Goal: Information Seeking & Learning: Learn about a topic

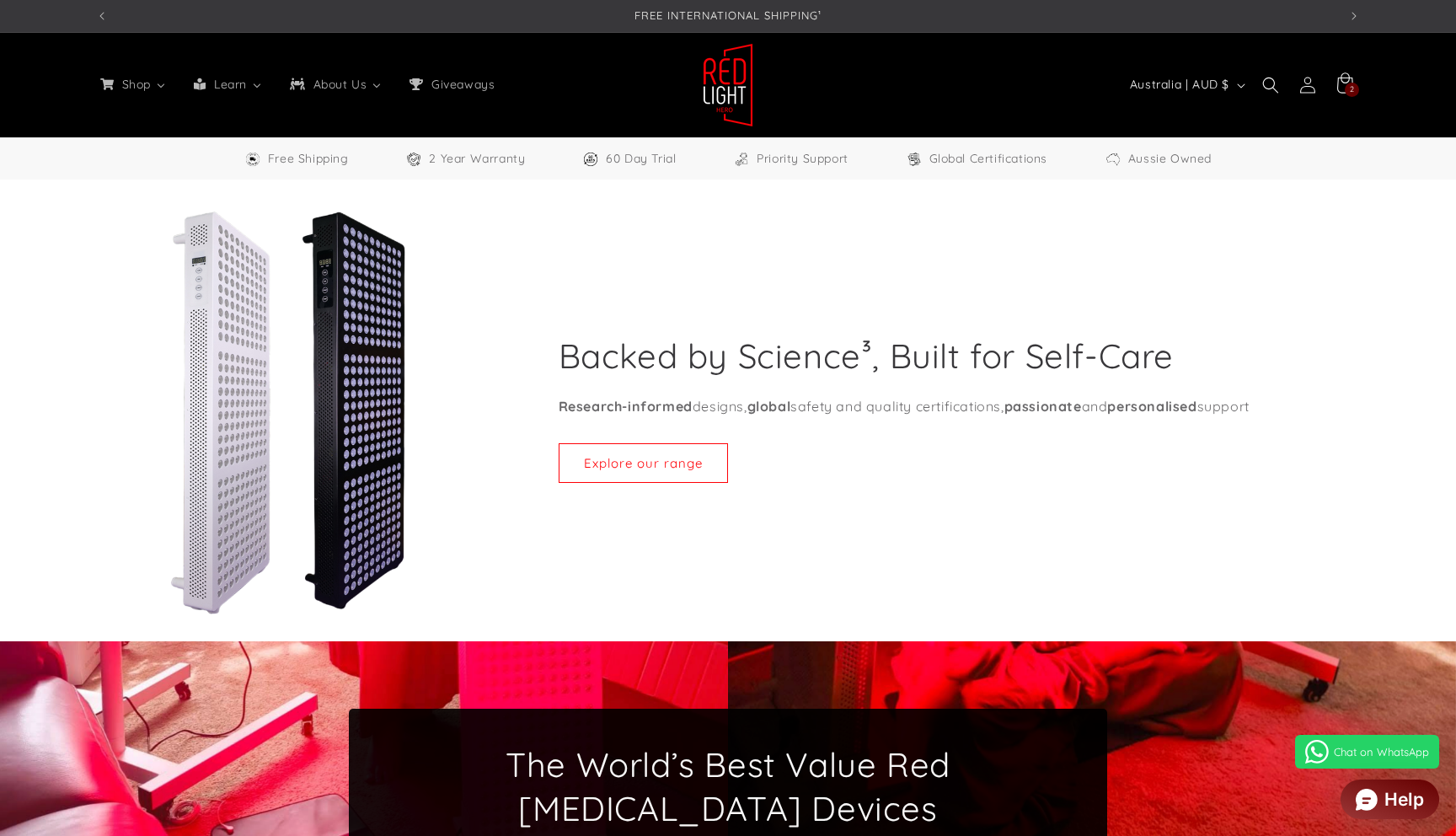
select select "**"
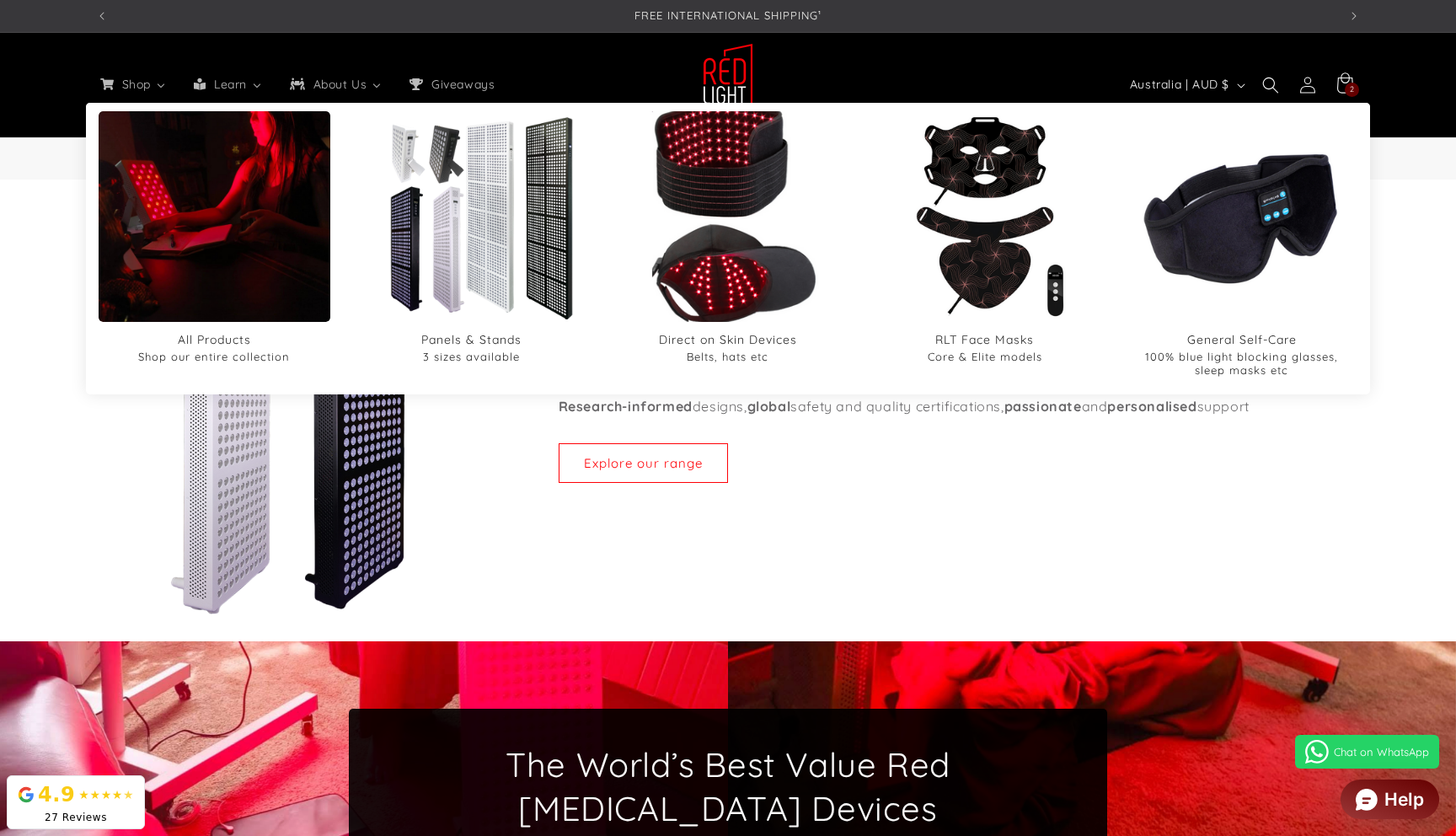
click at [787, 213] on img "Direct on Skin Devices" at bounding box center [728, 216] width 253 height 253
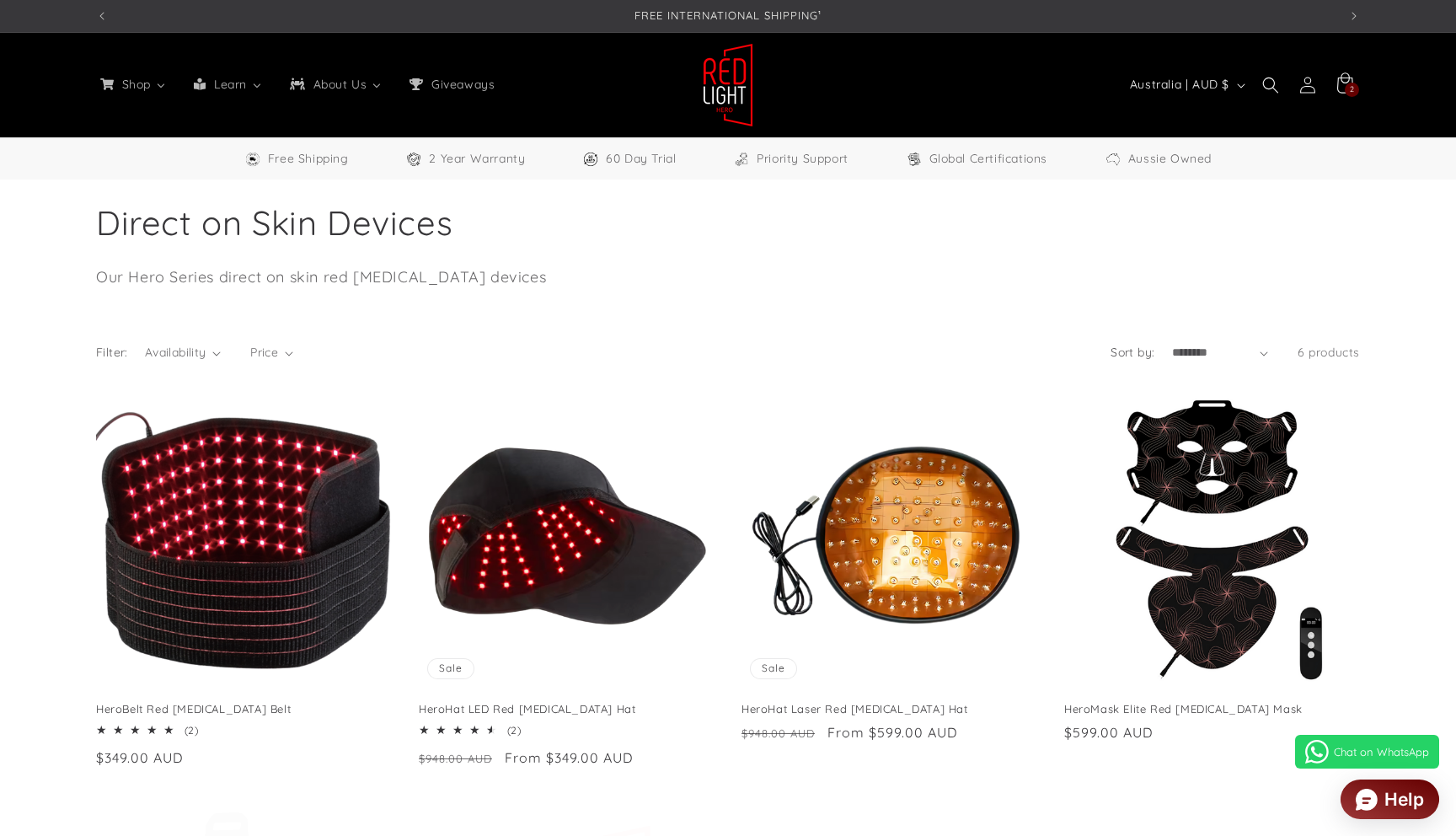
select select "**"
click at [301, 702] on link "HeroBelt Red [MEDICAL_DATA] Belt" at bounding box center [243, 709] width 295 height 14
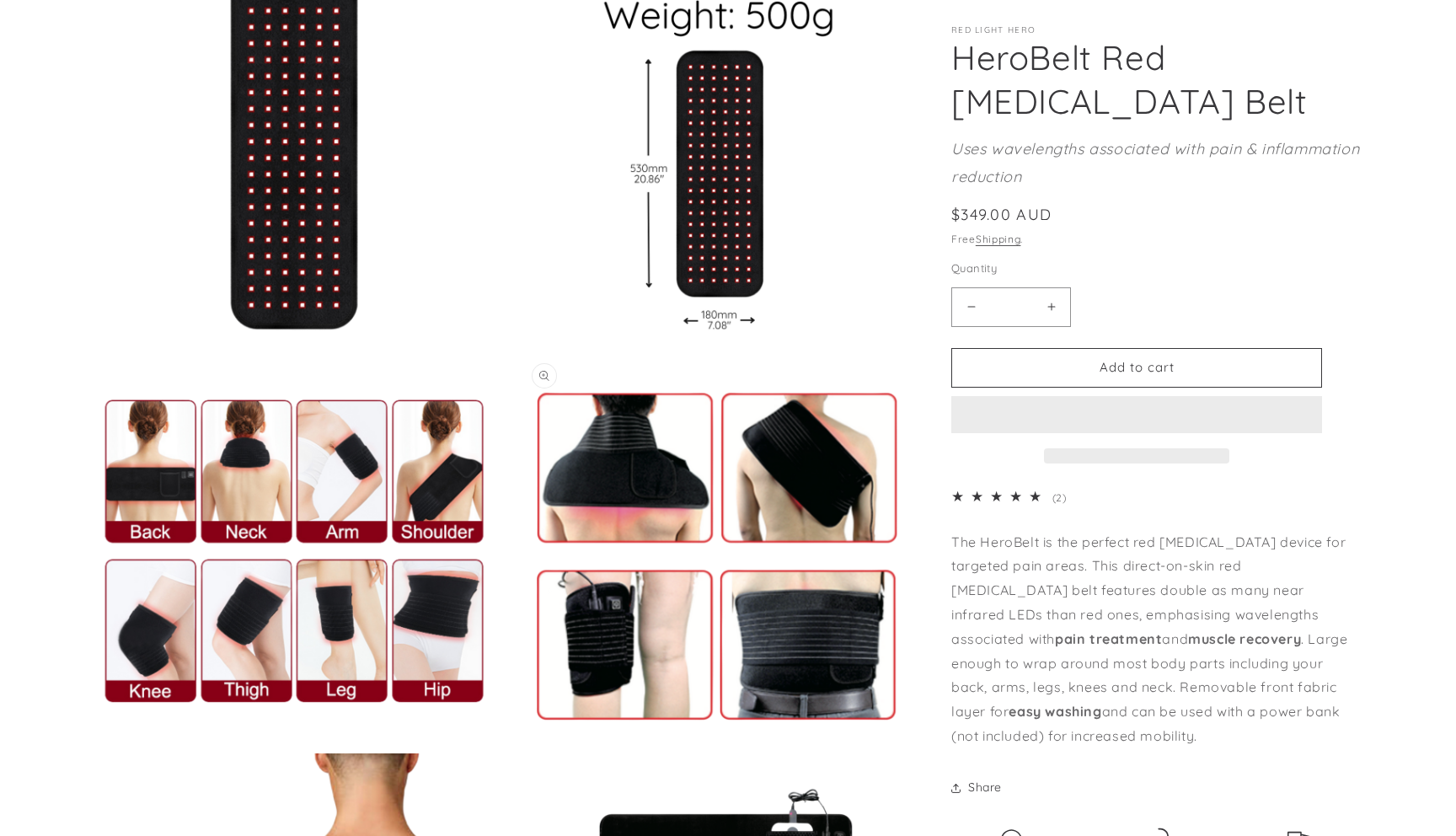
select select "**"
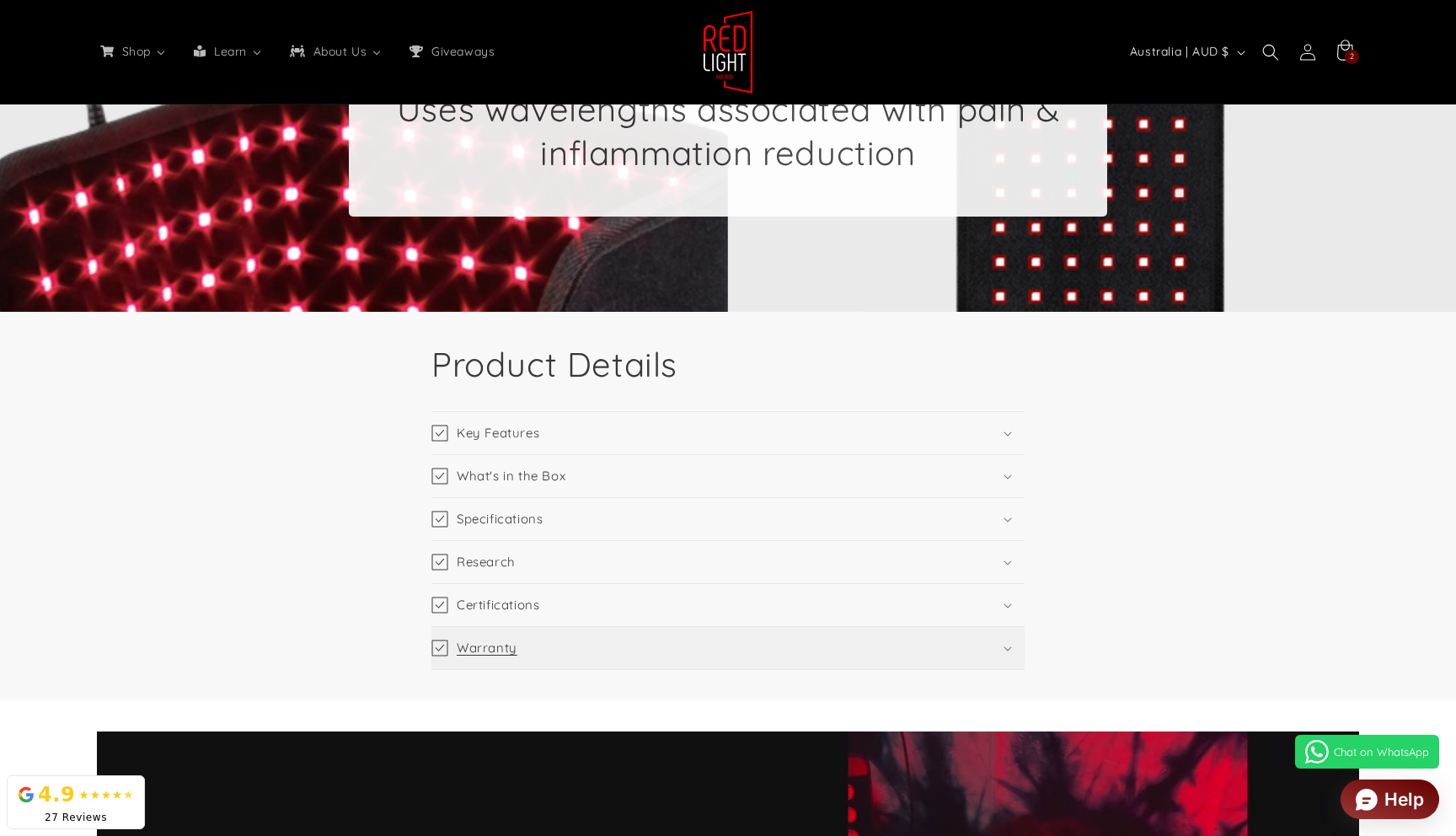
scroll to position [2177, 0]
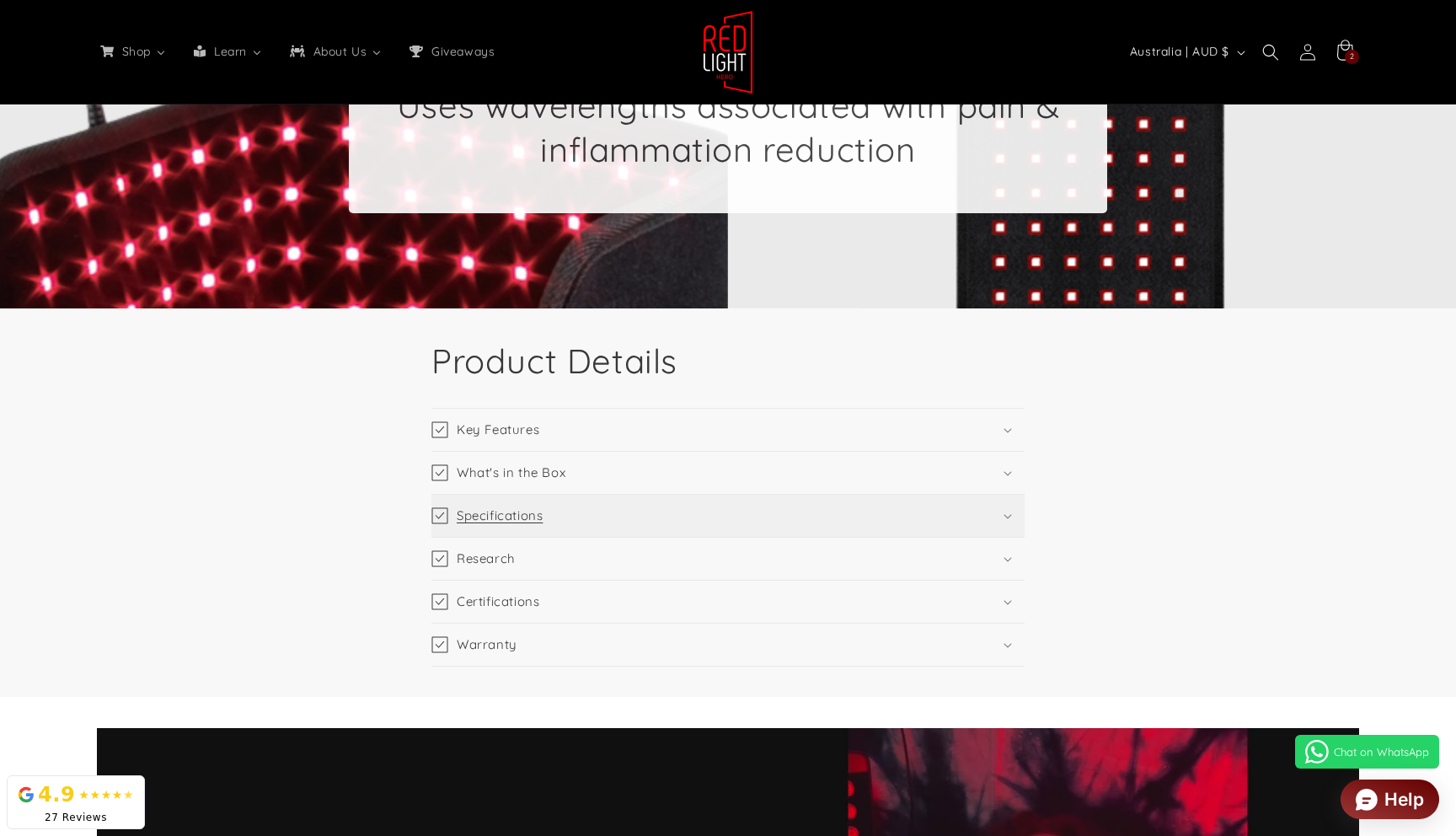
click at [648, 522] on summary "Specifications" at bounding box center [728, 516] width 593 height 42
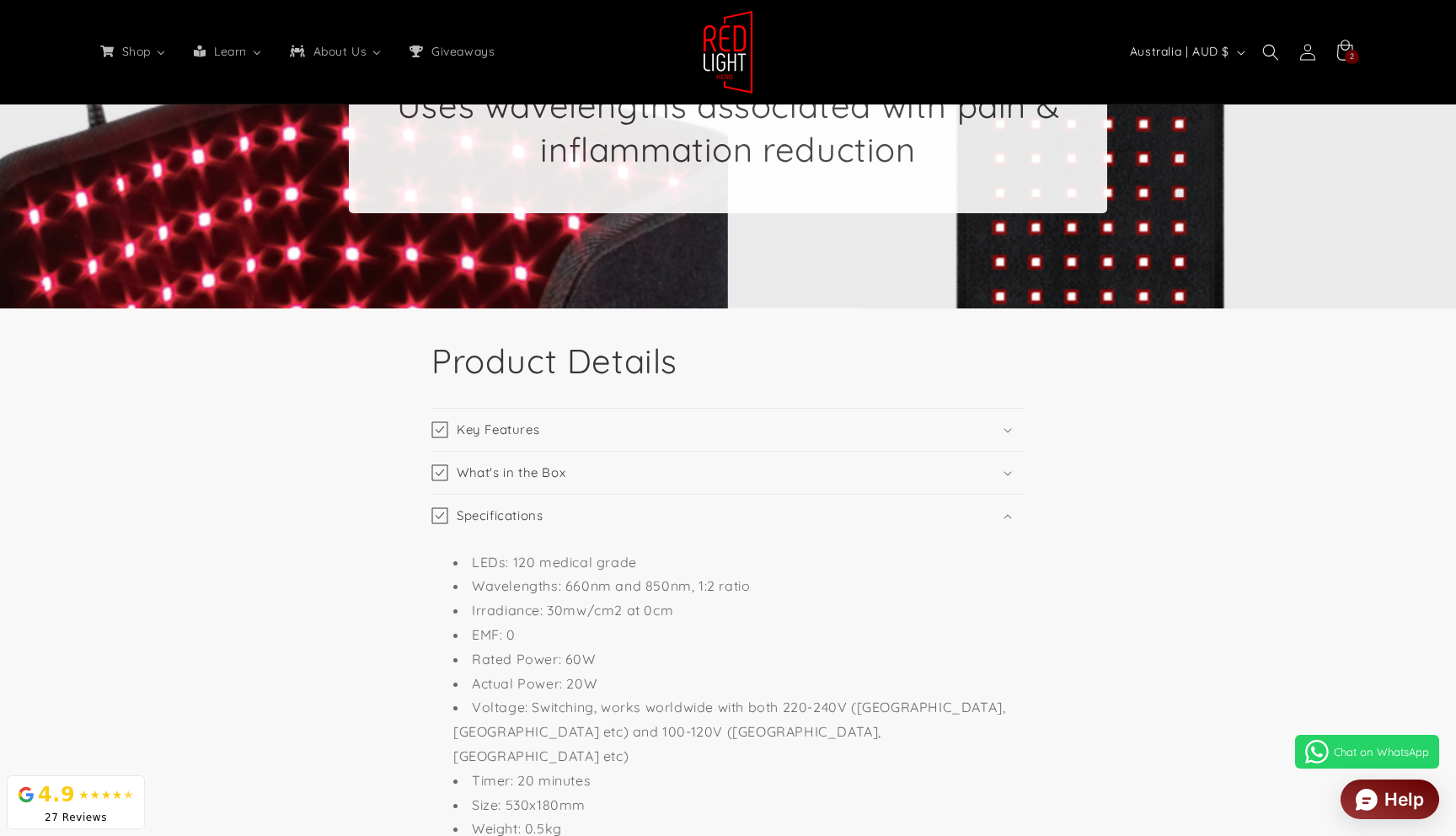
scroll to position [0, 1242]
click at [685, 426] on summary "Key Features" at bounding box center [728, 430] width 593 height 42
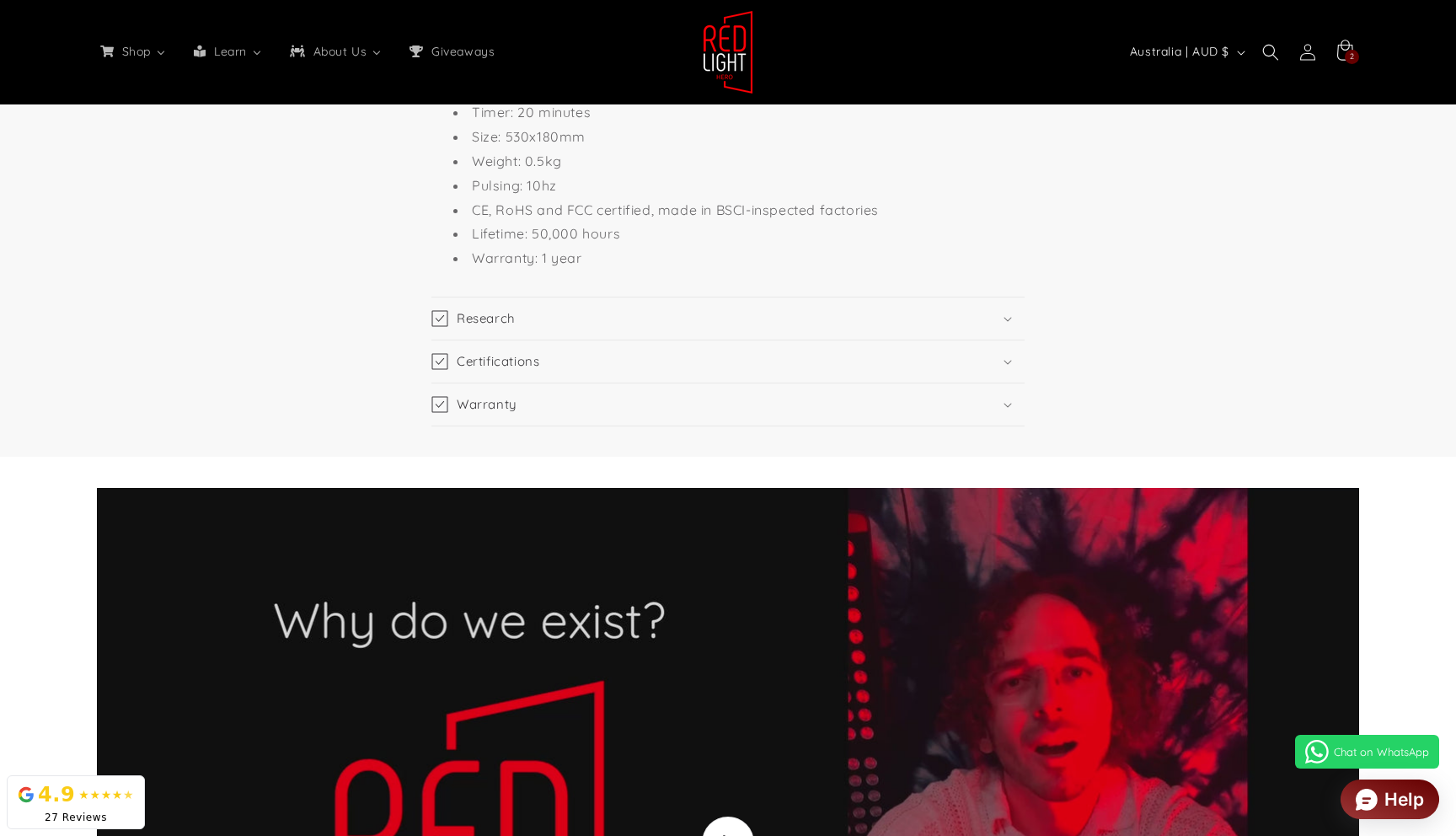
scroll to position [3062, 0]
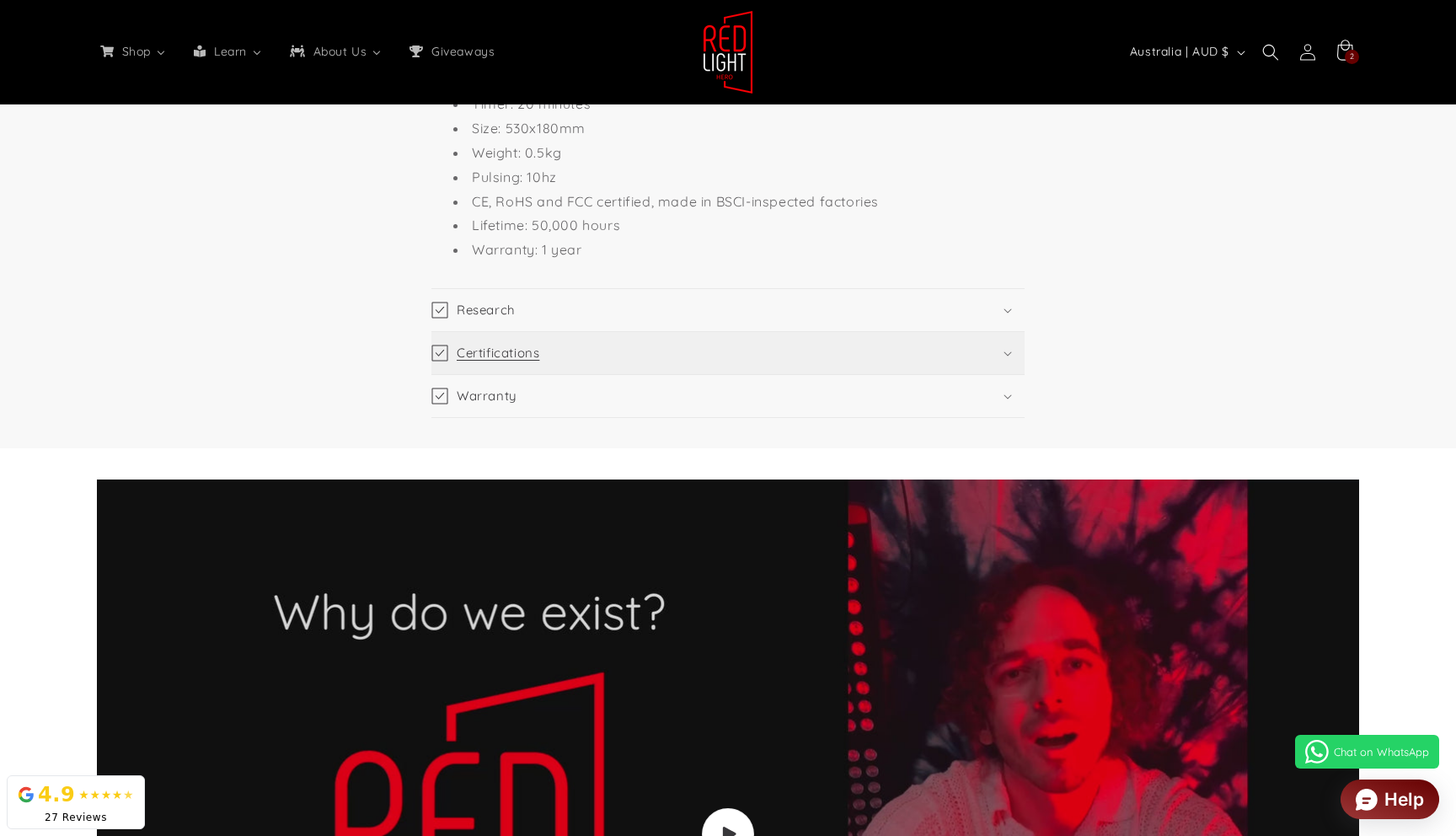
click at [696, 346] on summary "Certifications" at bounding box center [728, 353] width 593 height 42
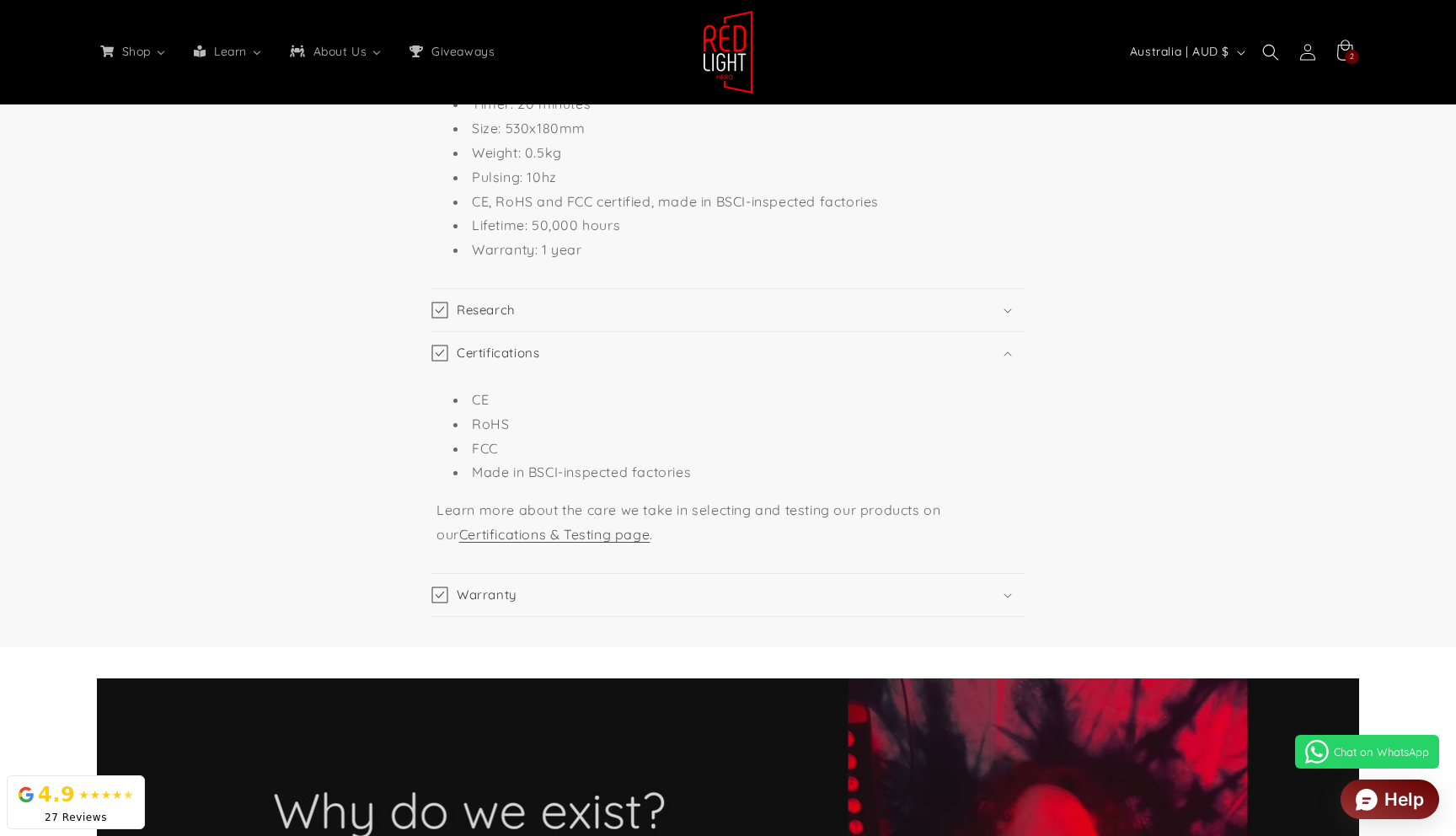
scroll to position [0, 3726]
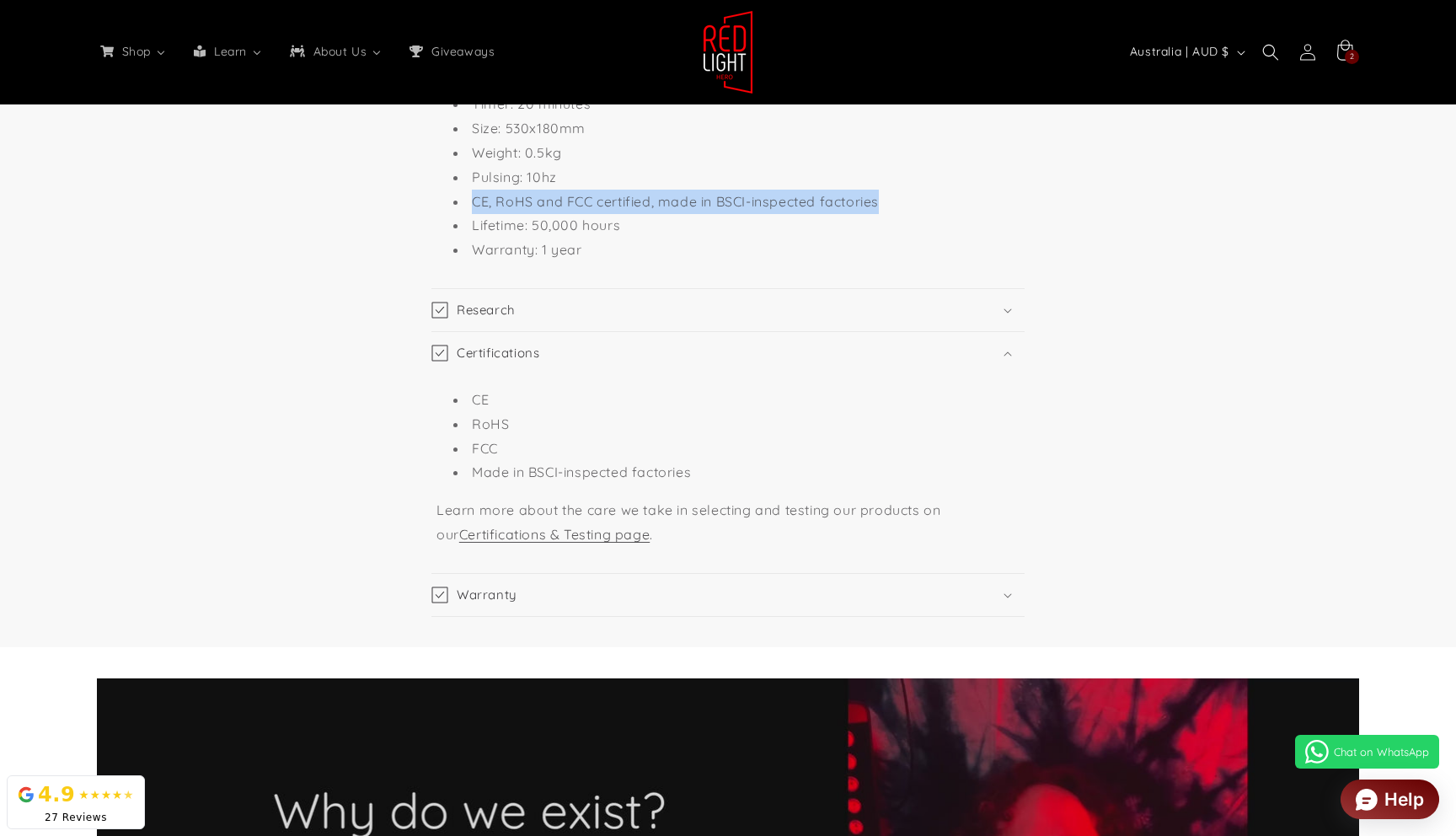
drag, startPoint x: 814, startPoint y: 173, endPoint x: 493, endPoint y: 181, distance: 321.1
click at [465, 189] on li "CE, RoHS and FCC certified, made in BSCI-inspected factories" at bounding box center [736, 201] width 566 height 24
copy li "CE, RoHS and FCC certified, made in BSCI-inspected factories"
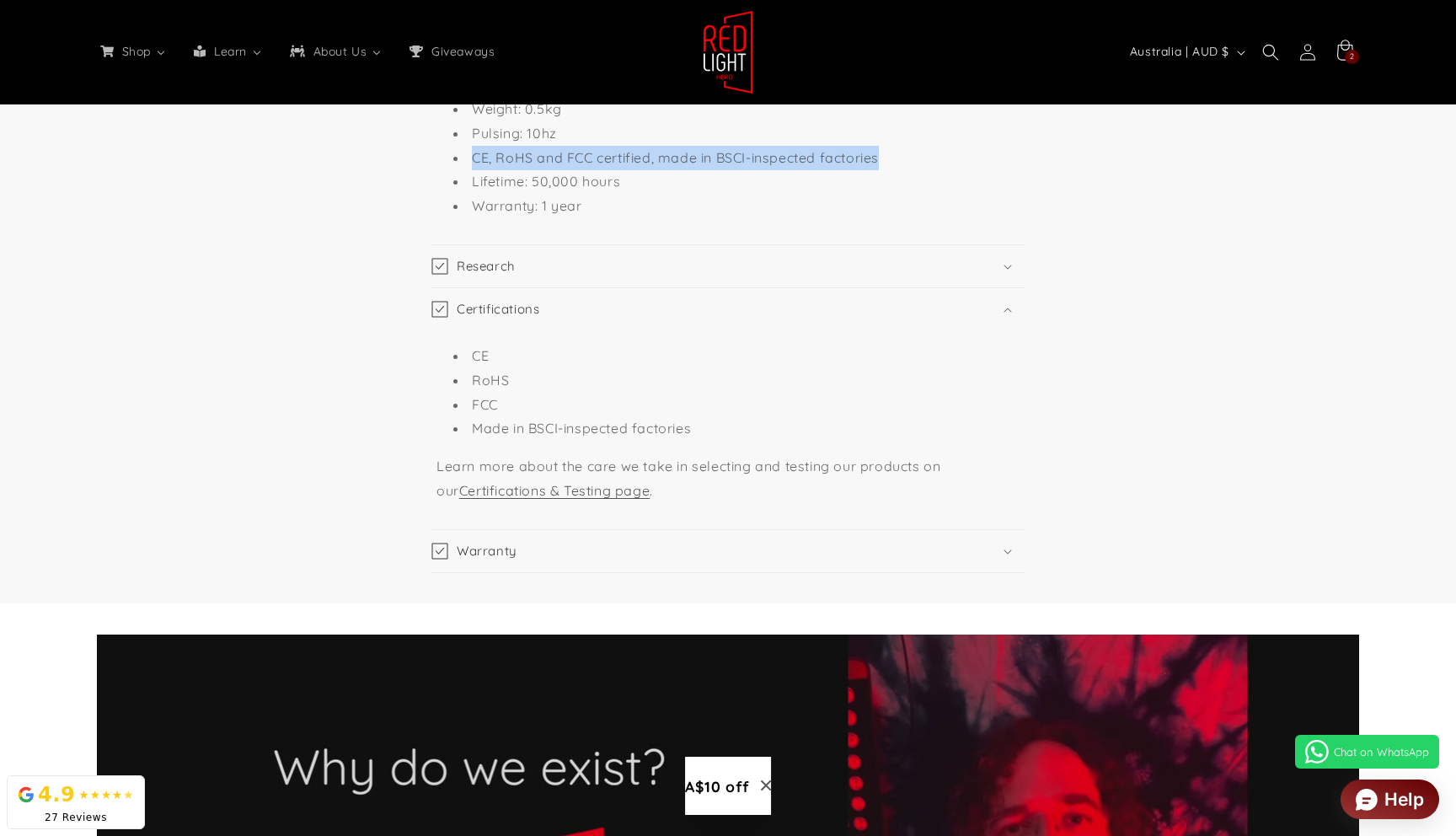
scroll to position [0, 0]
